Goal: Task Accomplishment & Management: Manage account settings

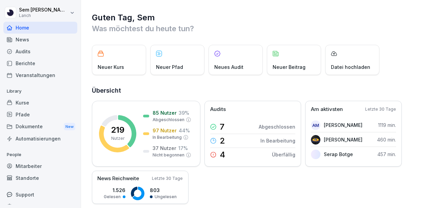
scroll to position [9, 0]
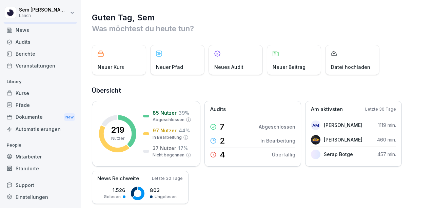
click at [40, 153] on div "Mitarbeiter" at bounding box center [40, 157] width 74 height 12
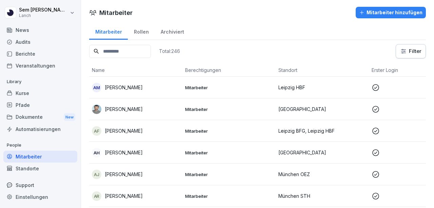
click at [131, 52] on input at bounding box center [120, 51] width 62 height 13
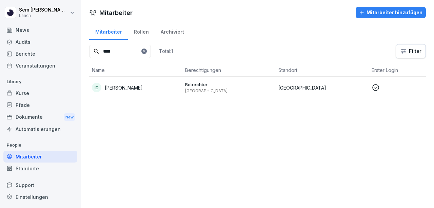
type input "****"
click at [397, 51] on html "[PERSON_NAME] Lanch Home News Audits Berichte Veranstaltungen Library Kurse Pfa…" at bounding box center [217, 104] width 434 height 208
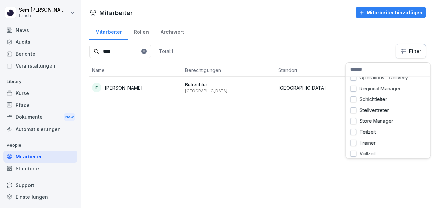
scroll to position [68, 0]
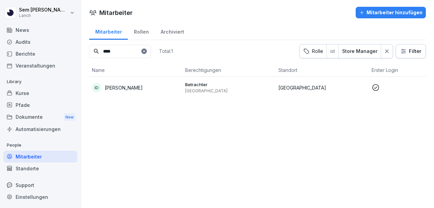
click at [131, 85] on p "[PERSON_NAME]" at bounding box center [124, 87] width 38 height 7
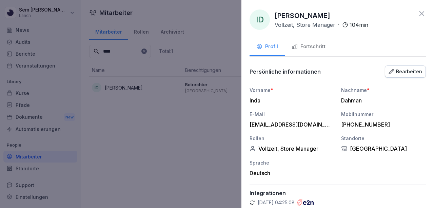
click at [399, 71] on div "Bearbeiten" at bounding box center [406, 71] width 34 height 7
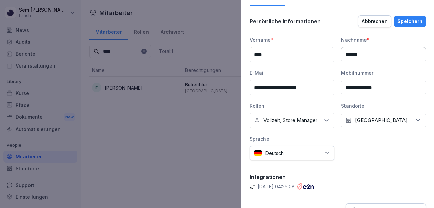
scroll to position [102, 0]
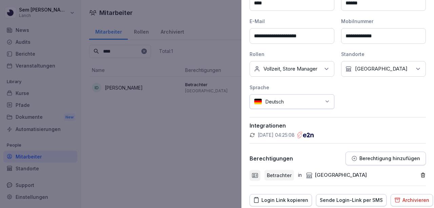
click at [316, 70] on p "Vollzeit, Store Manager" at bounding box center [291, 68] width 54 height 7
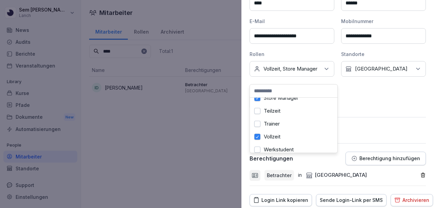
scroll to position [134, 0]
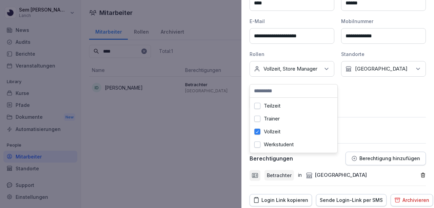
click at [374, 109] on div "**********" at bounding box center [338, 47] width 176 height 124
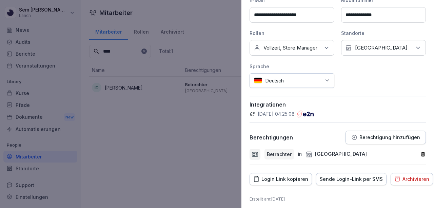
scroll to position [131, 0]
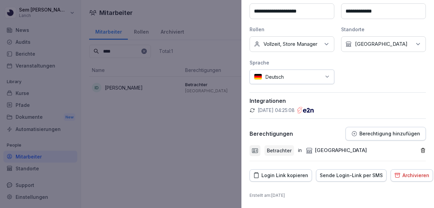
click at [399, 137] on div "Berechtigung hinzufügen" at bounding box center [385, 134] width 69 height 6
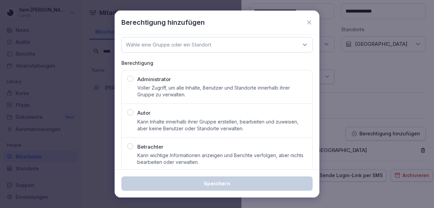
scroll to position [22, 0]
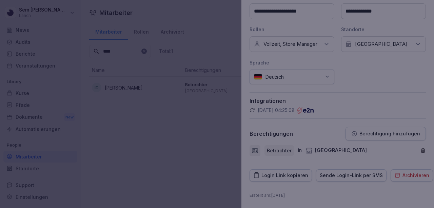
click at [404, 83] on div at bounding box center [217, 104] width 434 height 208
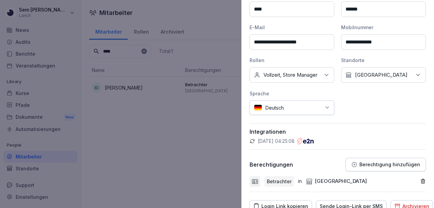
scroll to position [131, 0]
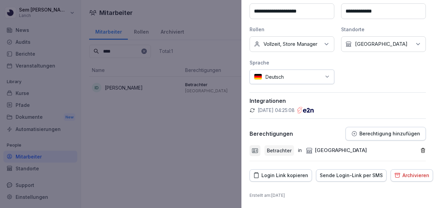
click at [372, 134] on p "Berechtigung hinzufügen" at bounding box center [390, 133] width 61 height 5
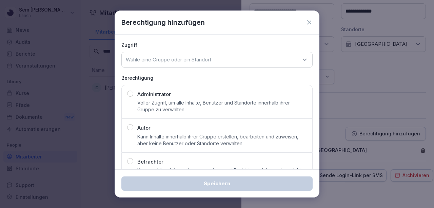
click at [156, 89] on button "Administrator Voller Zugriff, um alle Inhalte, Benutzer und Standorte innerhalb…" at bounding box center [216, 102] width 191 height 34
click at [222, 54] on div "Wähle eine Gruppe oder ein Standort" at bounding box center [216, 60] width 191 height 16
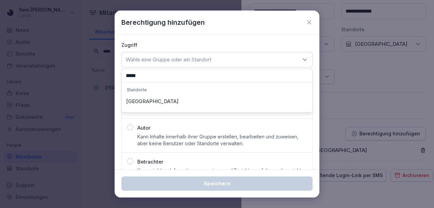
type input "*****"
click at [156, 101] on div "[GEOGRAPHIC_DATA]" at bounding box center [216, 101] width 187 height 13
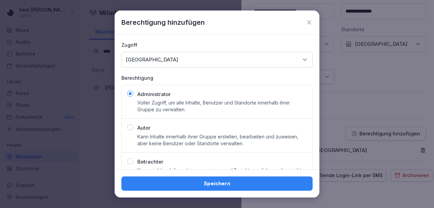
click at [237, 184] on div "Speichern" at bounding box center [217, 183] width 180 height 7
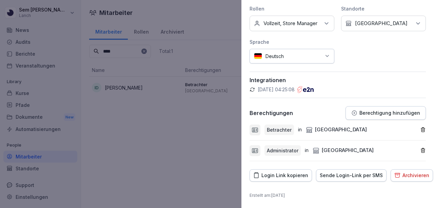
scroll to position [0, 0]
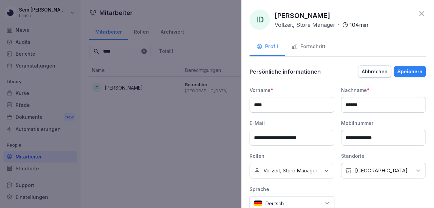
click at [412, 68] on div "Speichern" at bounding box center [409, 71] width 25 height 7
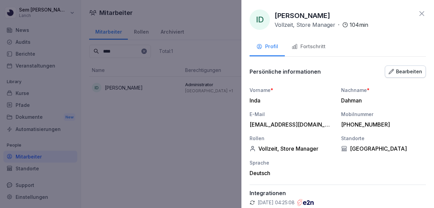
click at [418, 12] on icon at bounding box center [422, 13] width 8 height 8
